Goal: Task Accomplishment & Management: Use online tool/utility

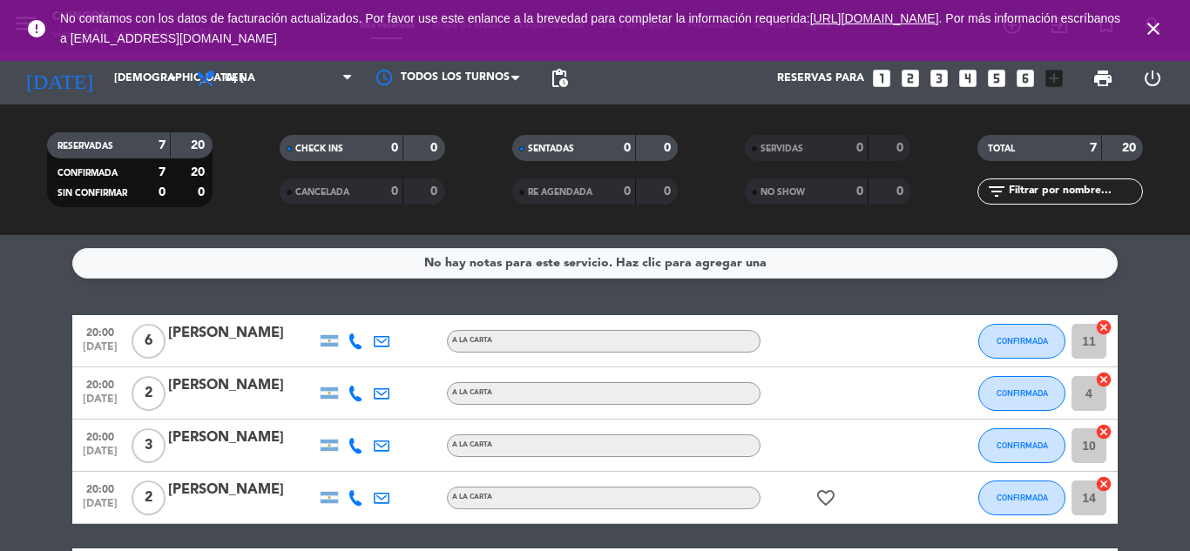
click at [1153, 21] on icon "close" at bounding box center [1153, 28] width 21 height 21
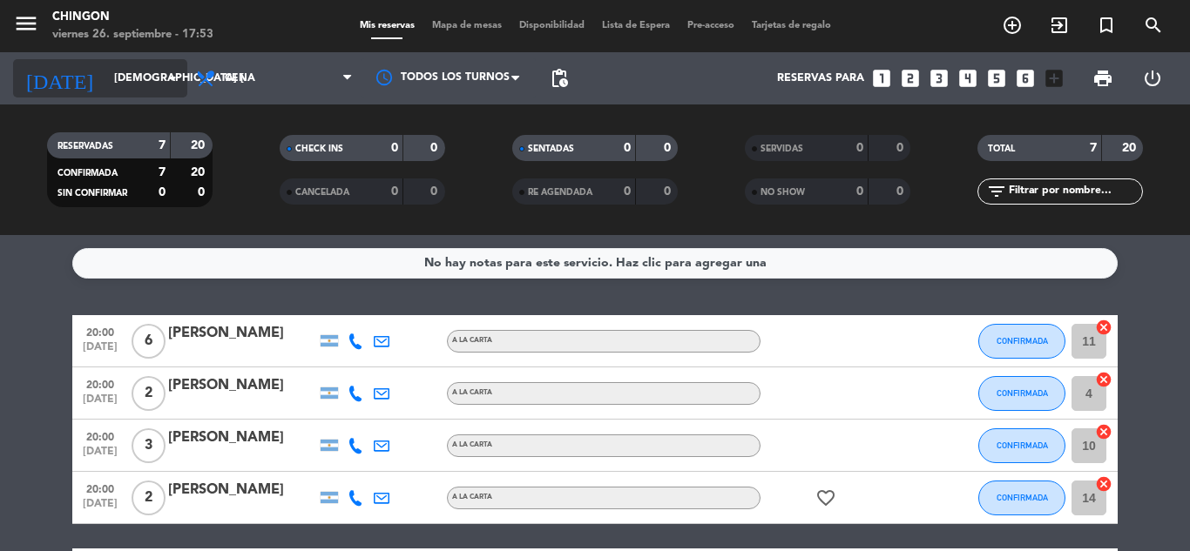
click at [158, 85] on input "[DEMOGRAPHIC_DATA] [DATE]" at bounding box center [178, 79] width 147 height 30
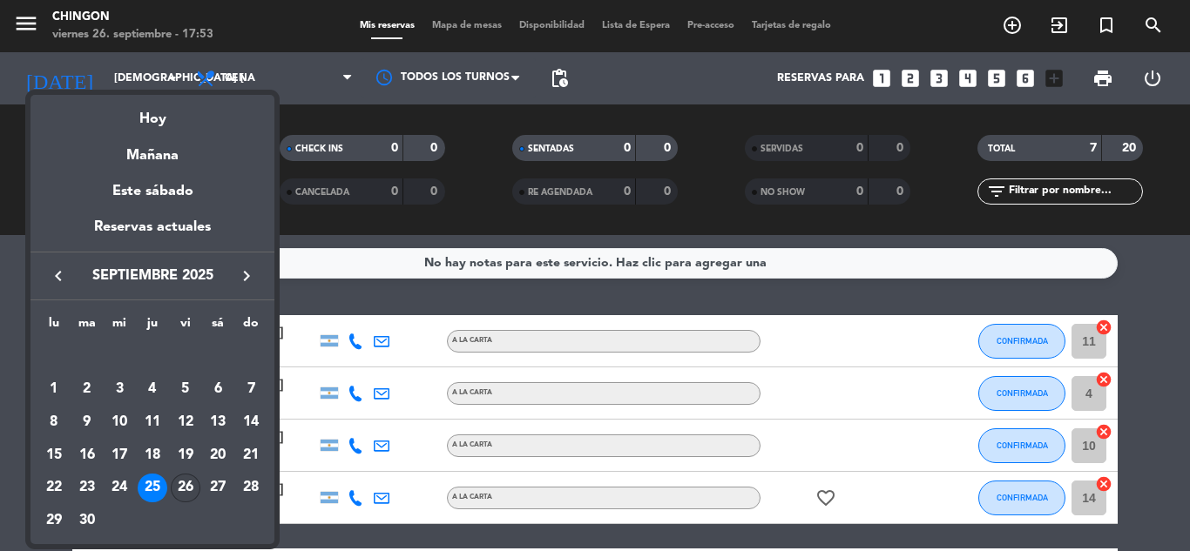
click at [184, 493] on div "26" at bounding box center [186, 489] width 30 height 30
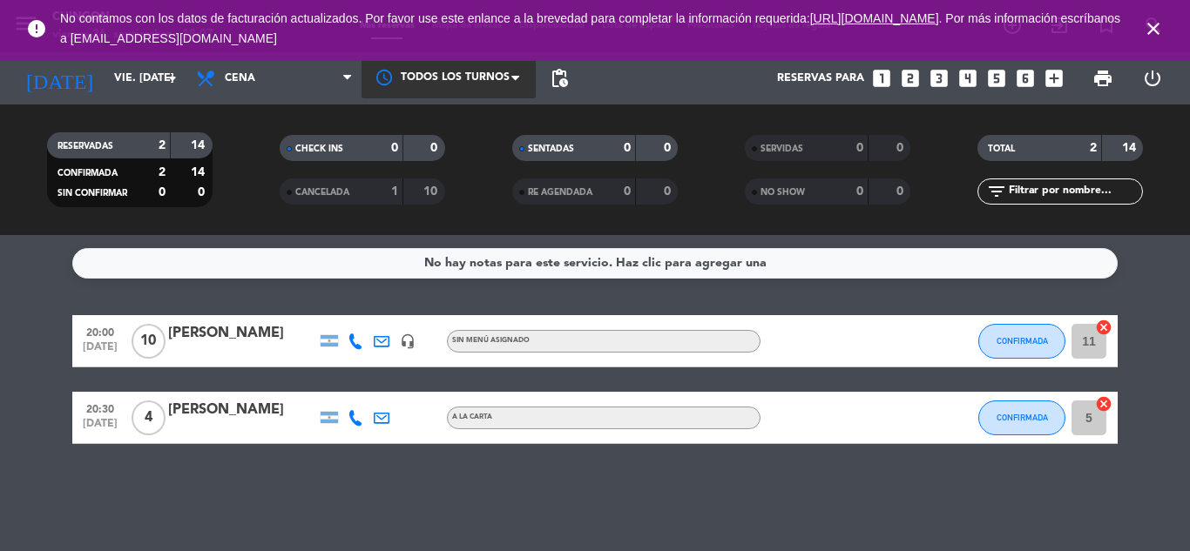
click at [391, 75] on div at bounding box center [448, 77] width 174 height 39
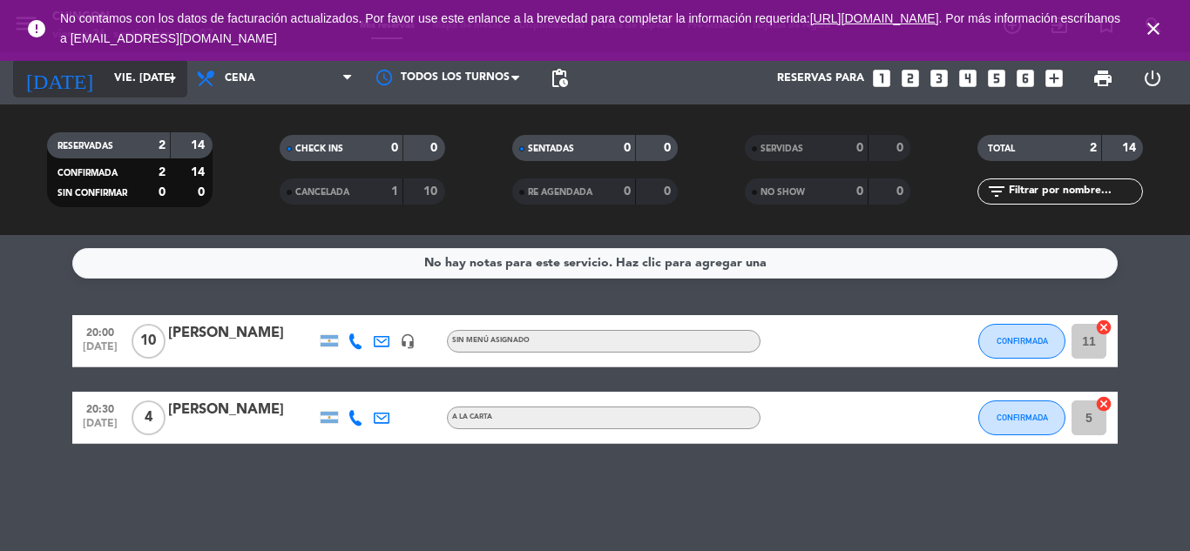
click at [105, 84] on input "vie. [DATE]" at bounding box center [178, 79] width 147 height 30
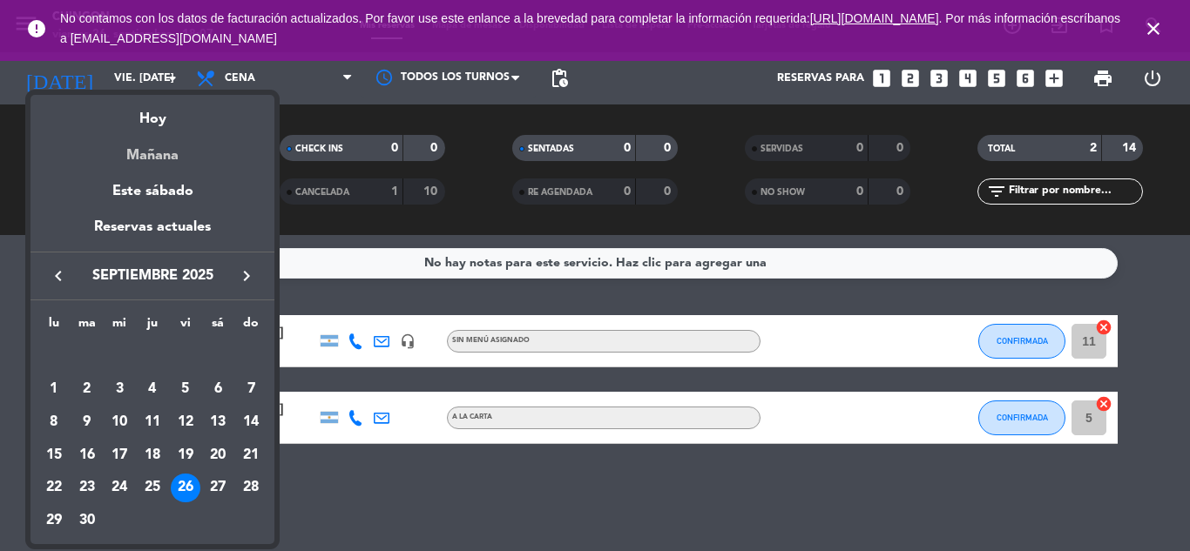
click at [153, 133] on div "Mañana" at bounding box center [152, 150] width 244 height 36
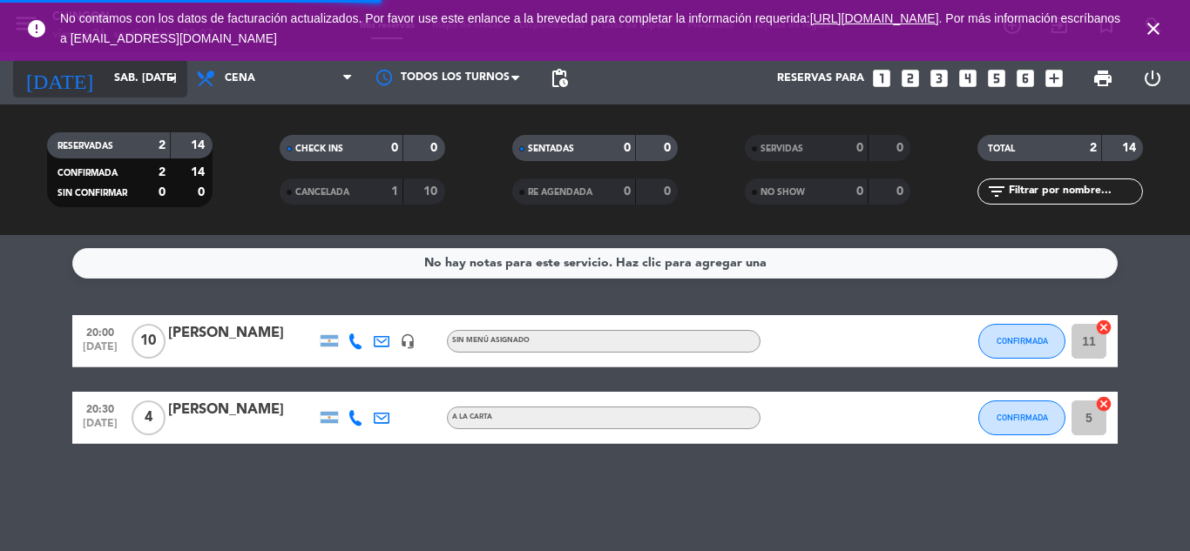
click at [141, 83] on input "sáb. [DATE]" at bounding box center [178, 79] width 147 height 30
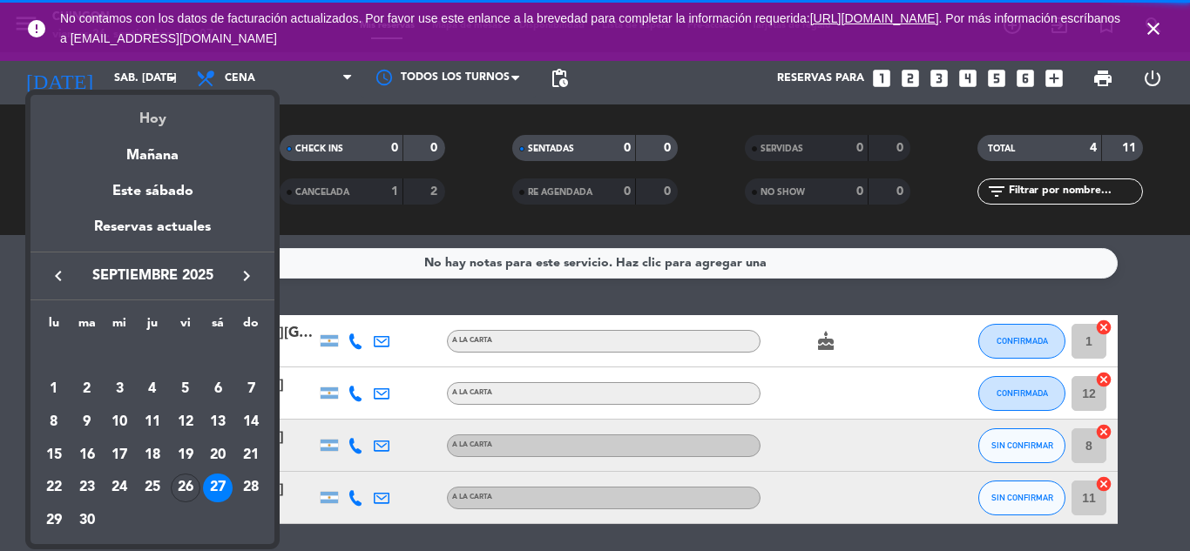
click at [146, 111] on div "Hoy" at bounding box center [152, 113] width 244 height 36
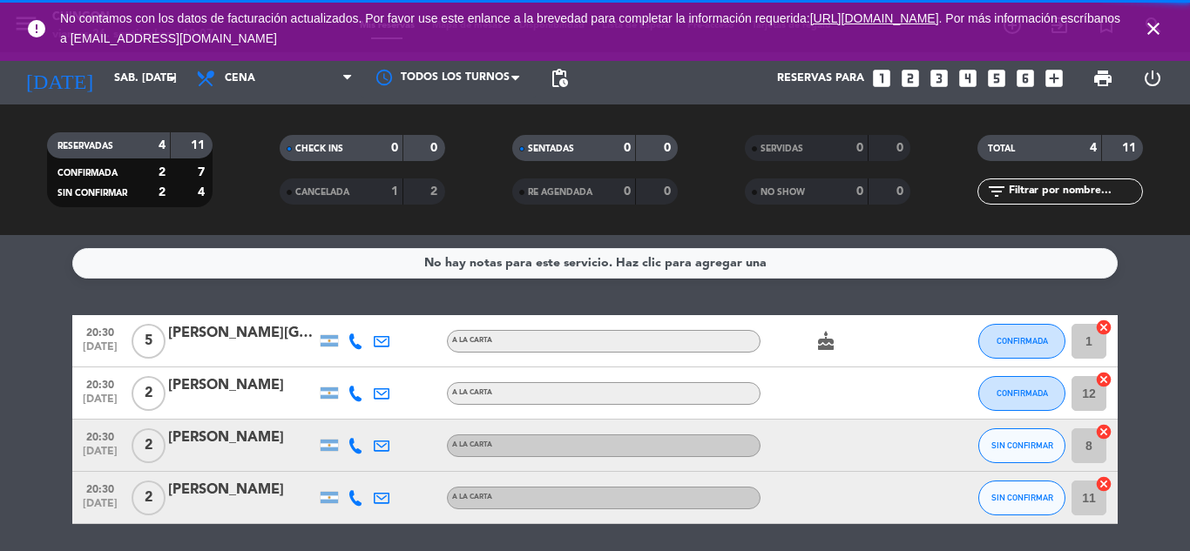
type input "vie. [DATE]"
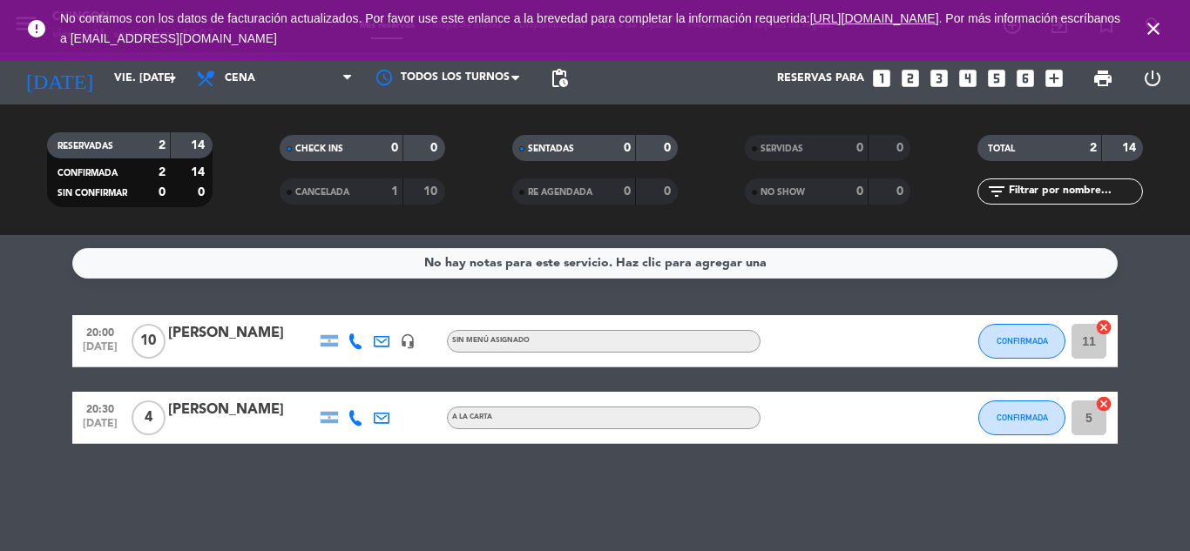
click at [1151, 33] on icon "close" at bounding box center [1153, 28] width 21 height 21
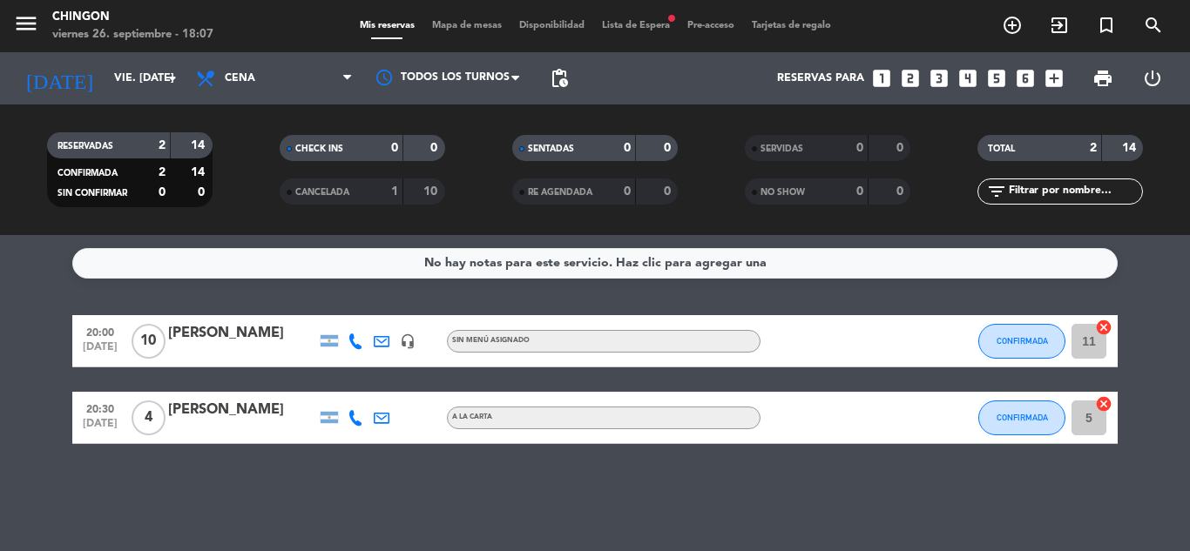
click at [464, 29] on span "Mapa de mesas" at bounding box center [466, 26] width 87 height 10
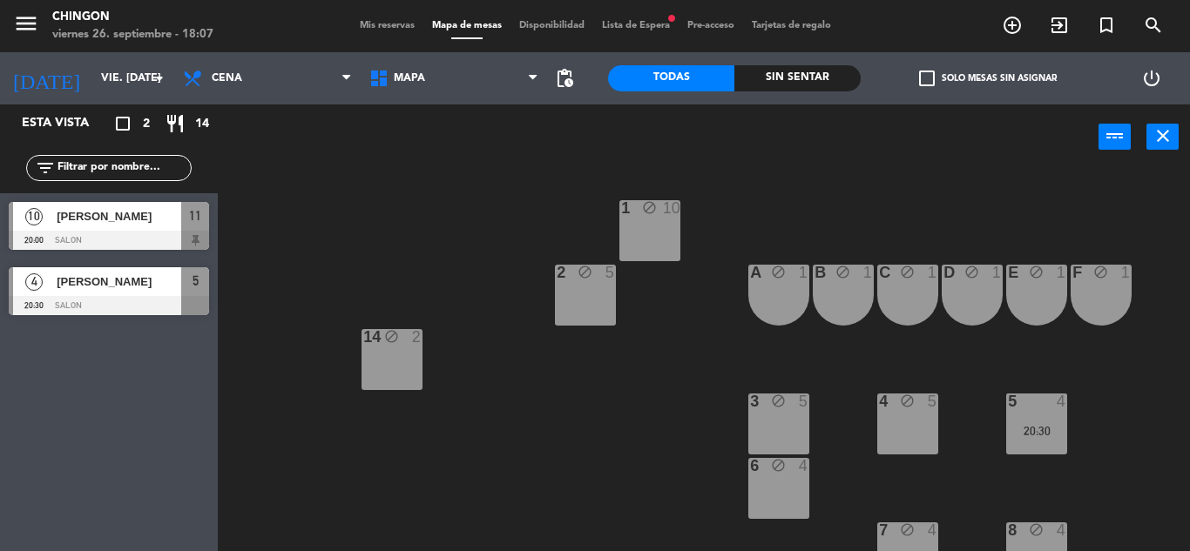
click at [377, 357] on div "14 block 2" at bounding box center [391, 359] width 61 height 61
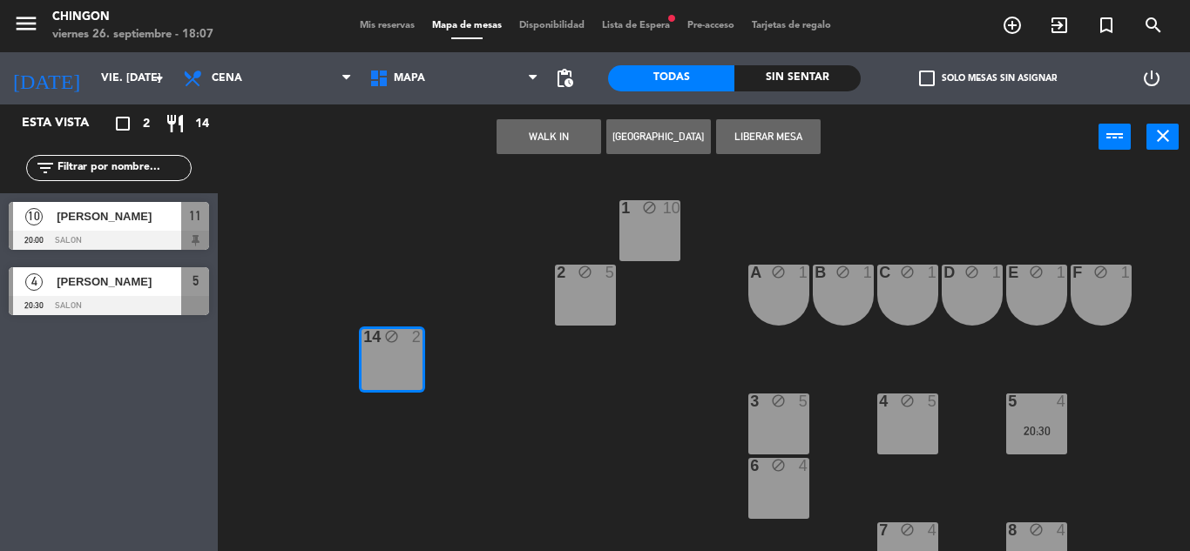
click at [775, 141] on button "Liberar Mesa" at bounding box center [768, 136] width 105 height 35
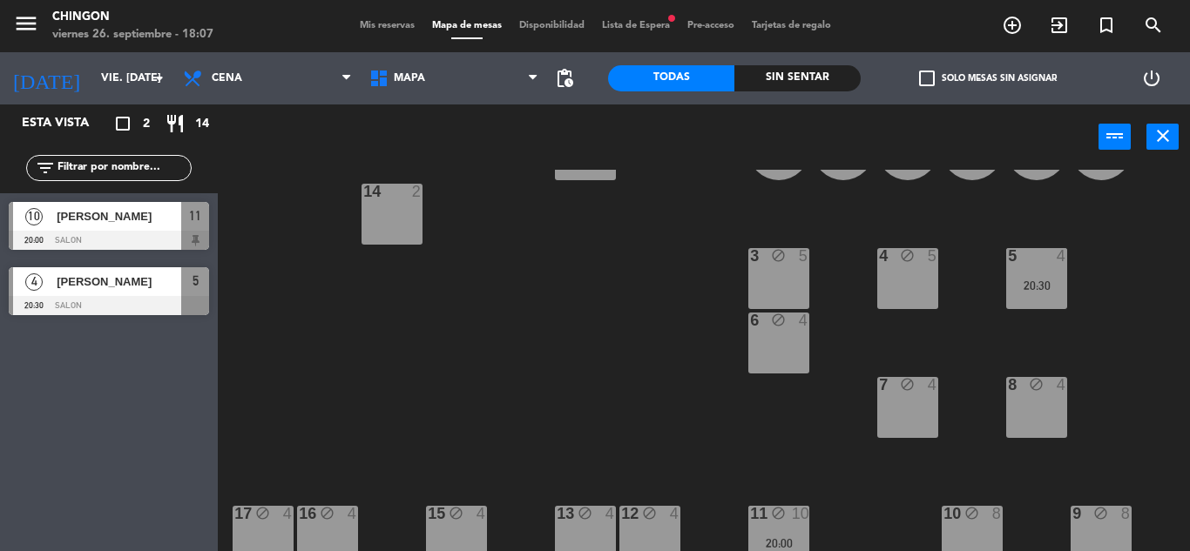
scroll to position [235, 0]
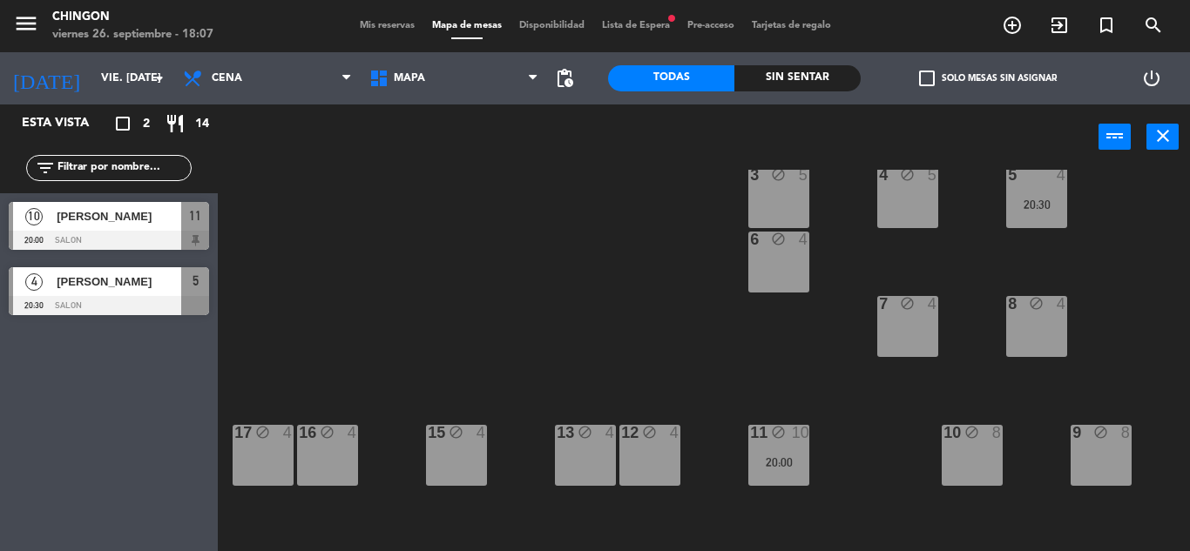
click at [472, 447] on div "15 block 4" at bounding box center [456, 455] width 61 height 61
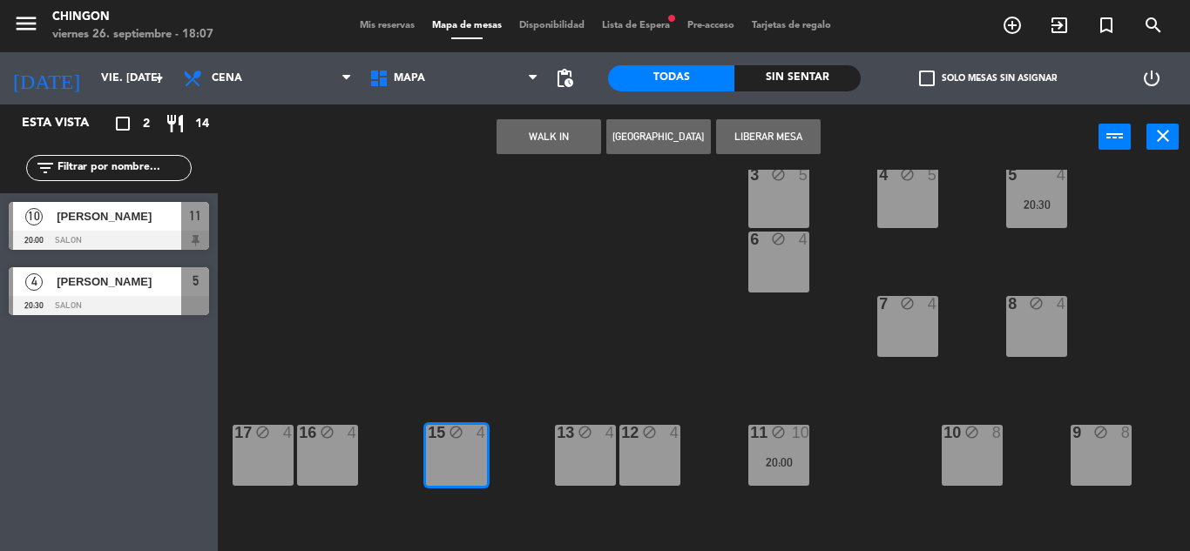
click at [793, 146] on button "Liberar Mesa" at bounding box center [768, 136] width 105 height 35
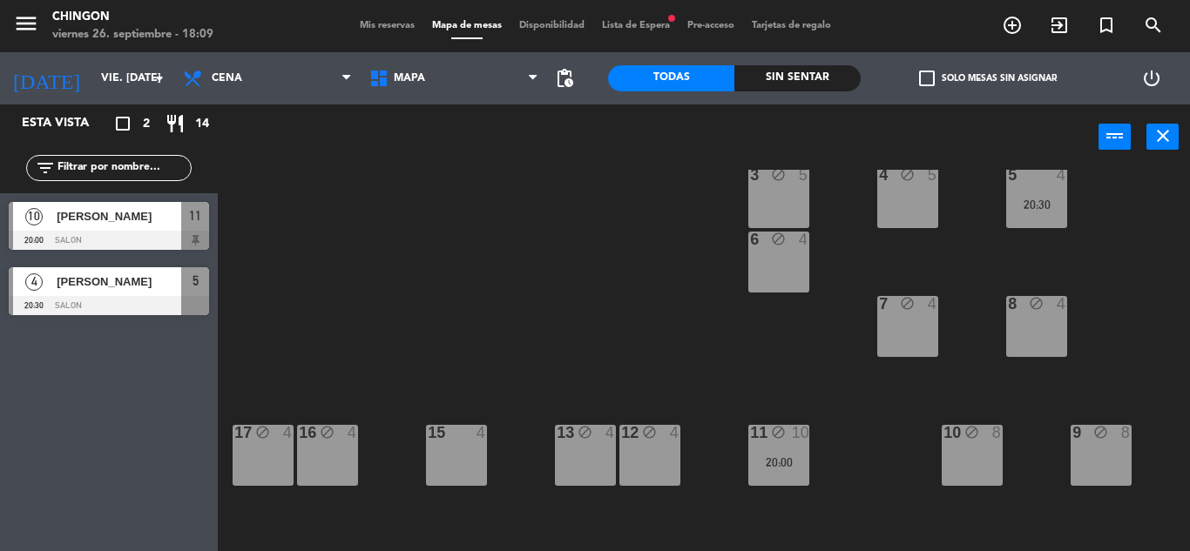
click at [1036, 314] on div "8 block 4" at bounding box center [1036, 326] width 61 height 61
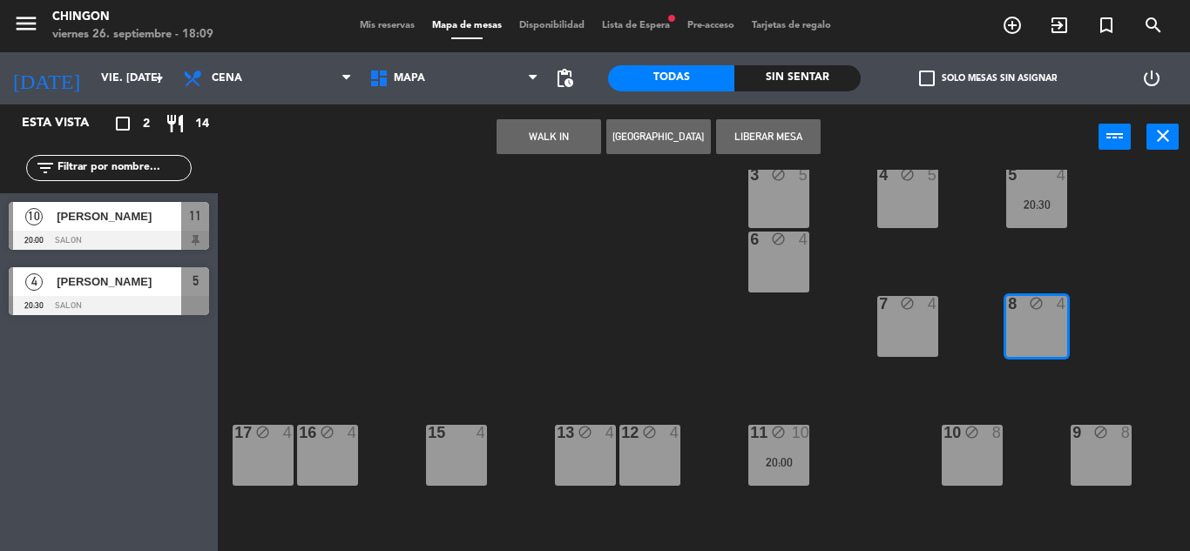
click at [724, 134] on button "Liberar Mesa" at bounding box center [768, 136] width 105 height 35
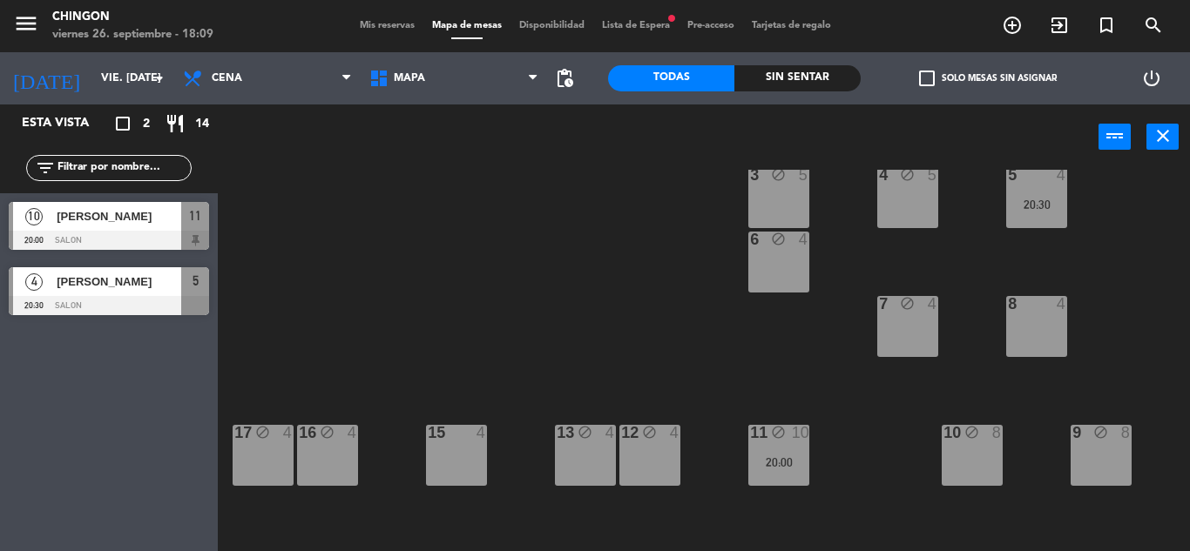
click at [626, 321] on div "1 block 10 2 block 5 A block 1 B block 1 C block 1 D block 1 E block 1 F block …" at bounding box center [710, 360] width 960 height 381
